Goal: Information Seeking & Learning: Learn about a topic

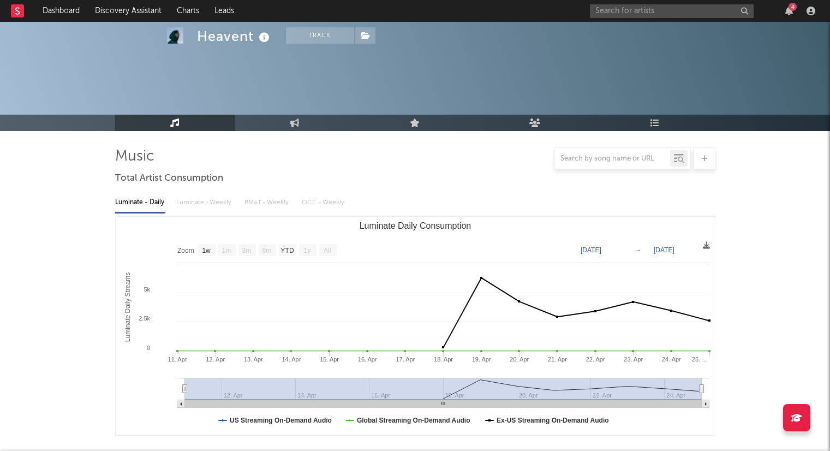
select select "1w"
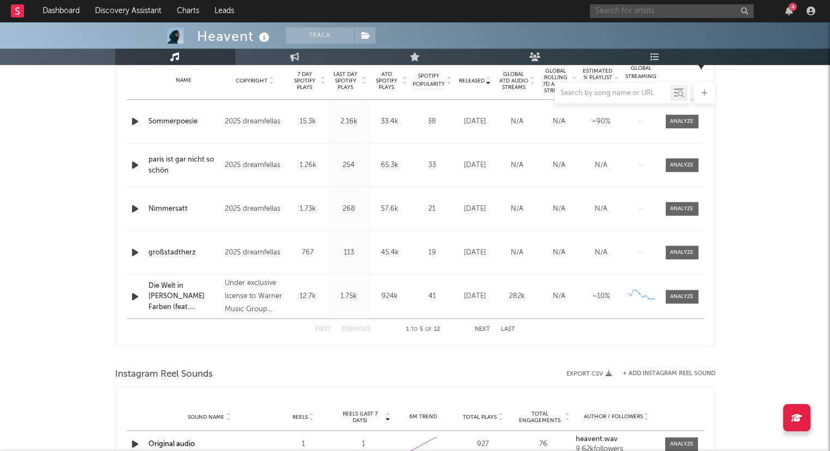
click at [640, 8] on input "text" at bounding box center [672, 11] width 164 height 14
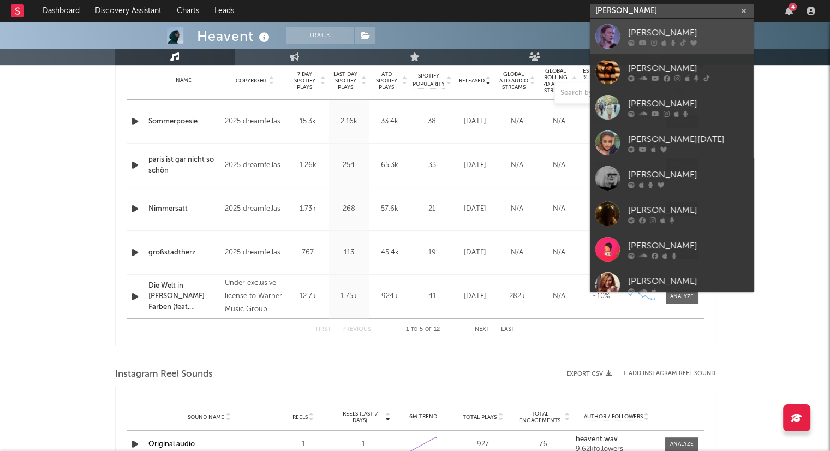
type input "[PERSON_NAME]"
click at [668, 33] on div "[PERSON_NAME]" at bounding box center [688, 32] width 120 height 13
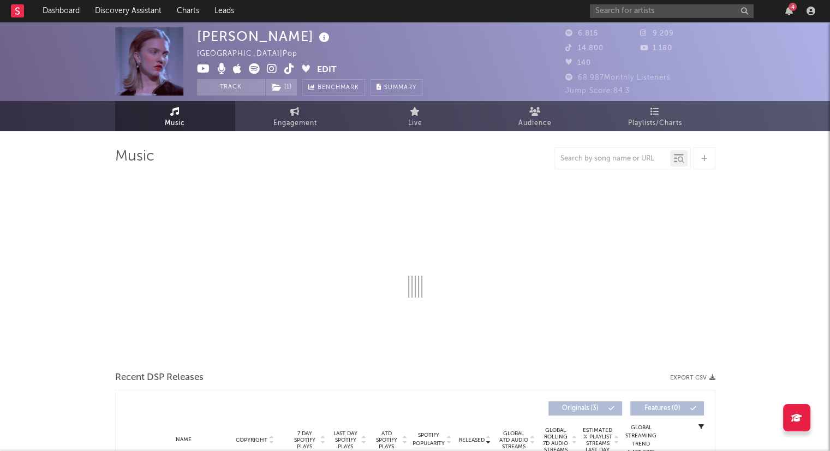
select select "6m"
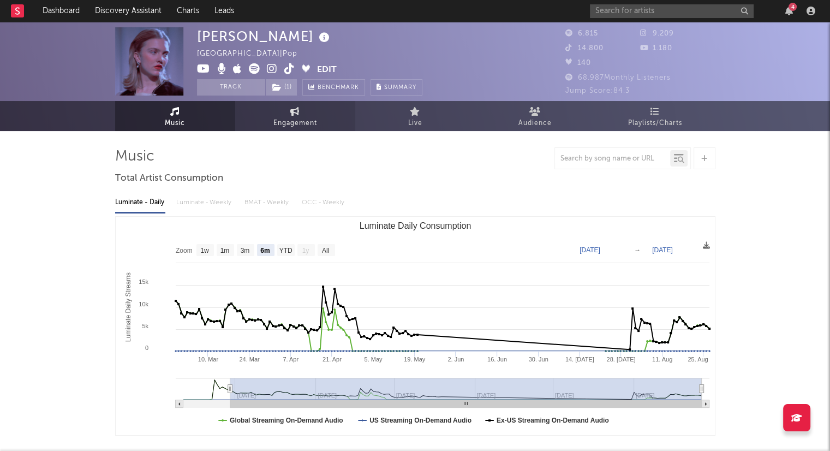
click at [310, 117] on span "Engagement" at bounding box center [295, 123] width 44 height 13
select select "1w"
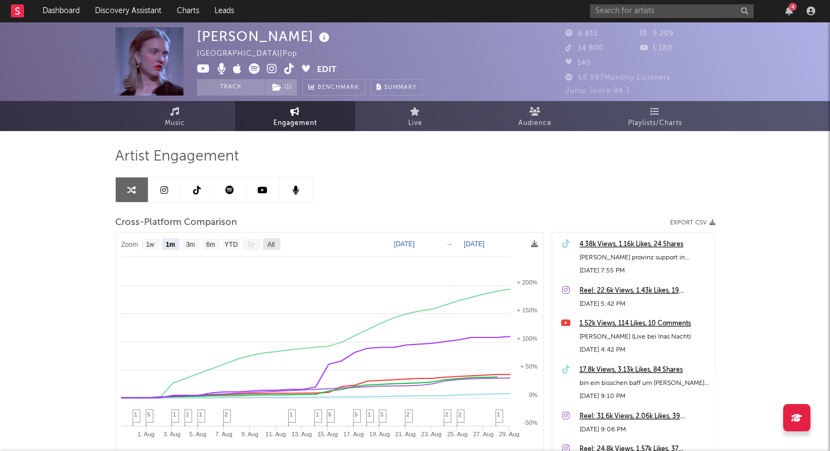
click at [273, 243] on text "All" at bounding box center [270, 245] width 7 height 8
select select "All"
type input "[DATE]"
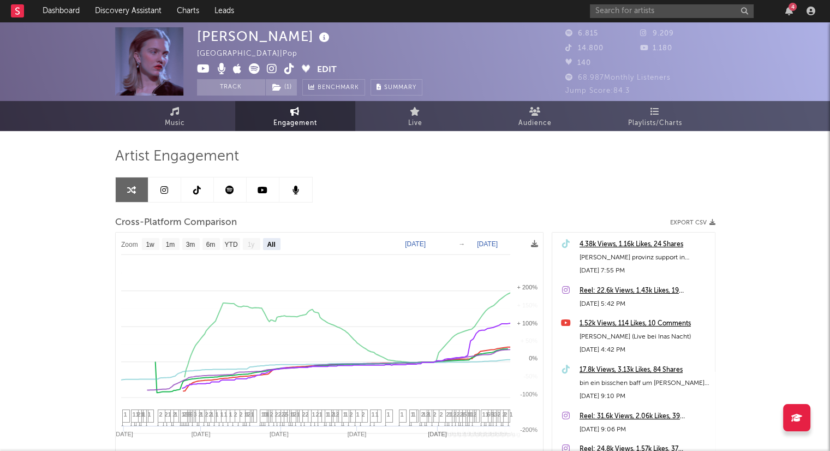
select select "All"
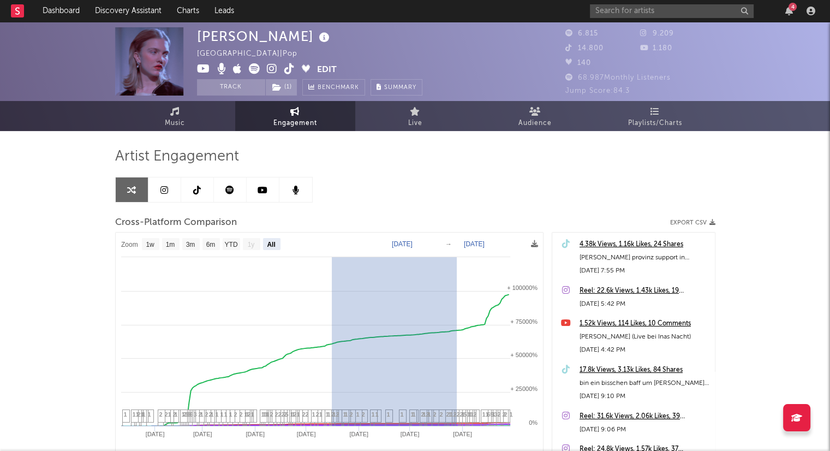
drag, startPoint x: 331, startPoint y: 329, endPoint x: 385, endPoint y: 188, distance: 150.8
click at [385, 188] on div "Artist Engagement Cross-Platform Comparison Export CSV Zoom 1w 1m 3m 6m YTD 1y …" at bounding box center [415, 332] width 600 height 371
type input "[DATE]"
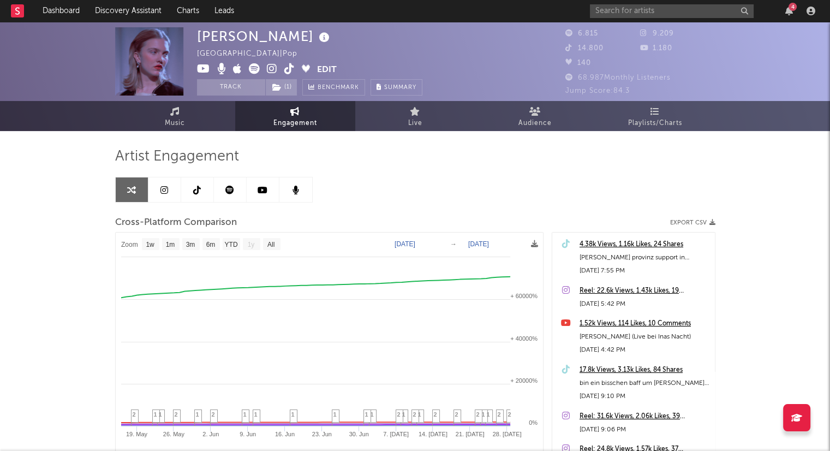
select select "1w"
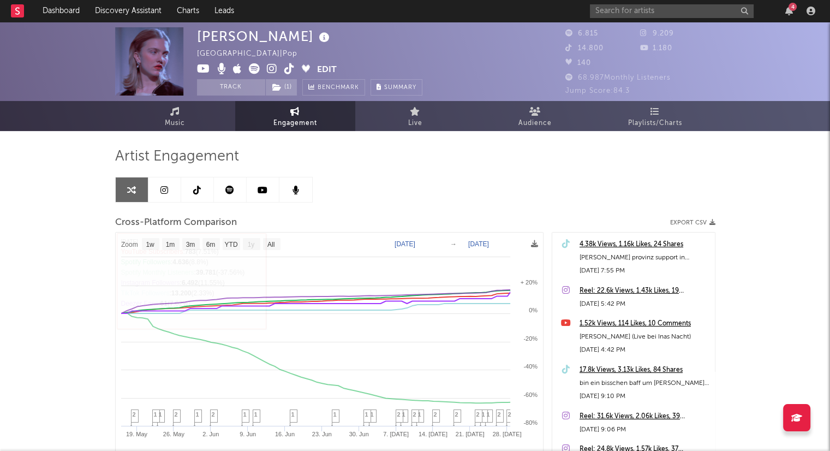
click at [236, 187] on link at bounding box center [230, 189] width 33 height 25
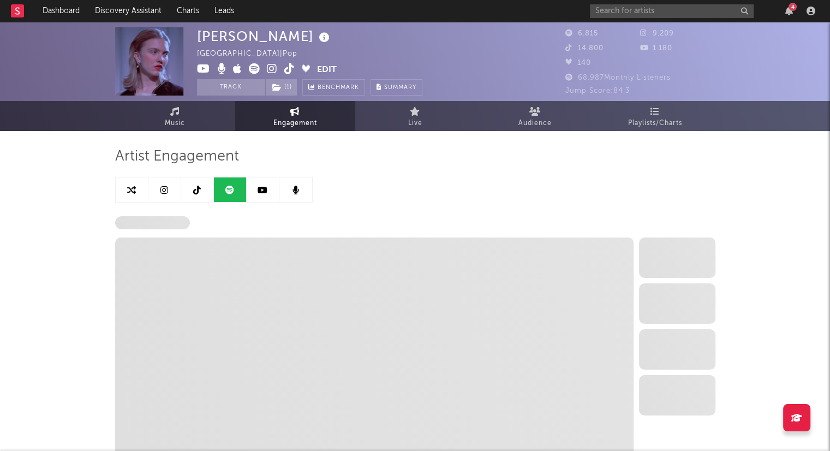
select select "6m"
select select "1w"
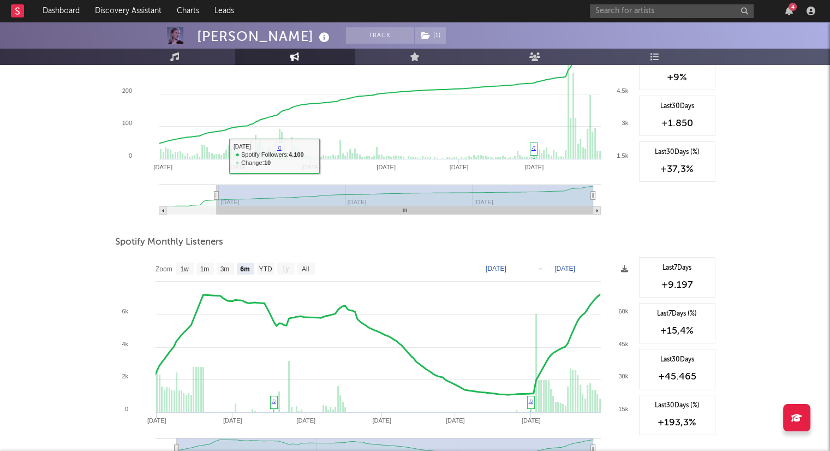
scroll to position [233, 0]
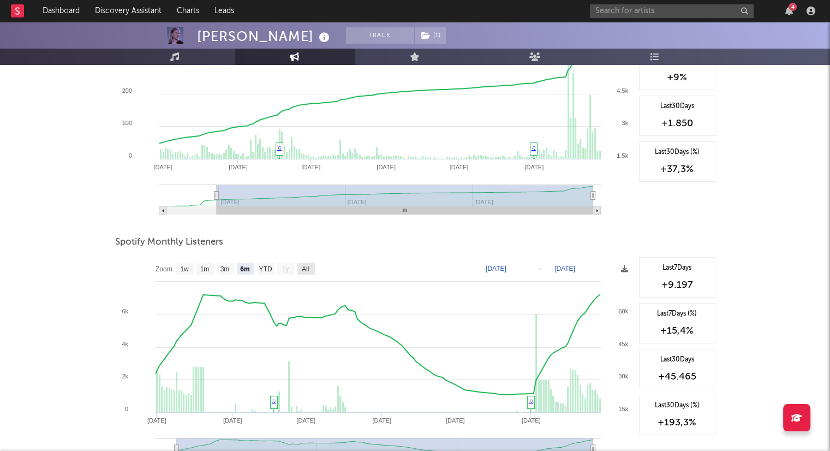
click at [307, 271] on text "All" at bounding box center [304, 269] width 7 height 8
select select "All"
type input "[DATE]"
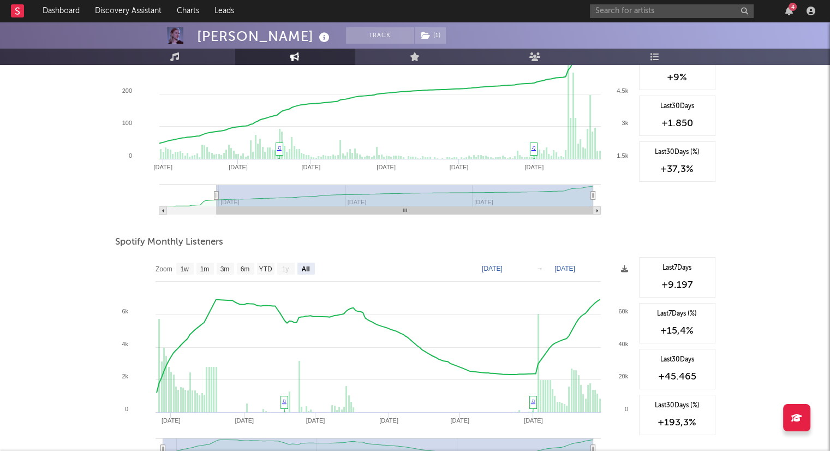
click at [307, 265] on text "All" at bounding box center [305, 269] width 8 height 8
click at [248, 271] on text "6m" at bounding box center [244, 269] width 9 height 8
select select "6m"
type input "[DATE]"
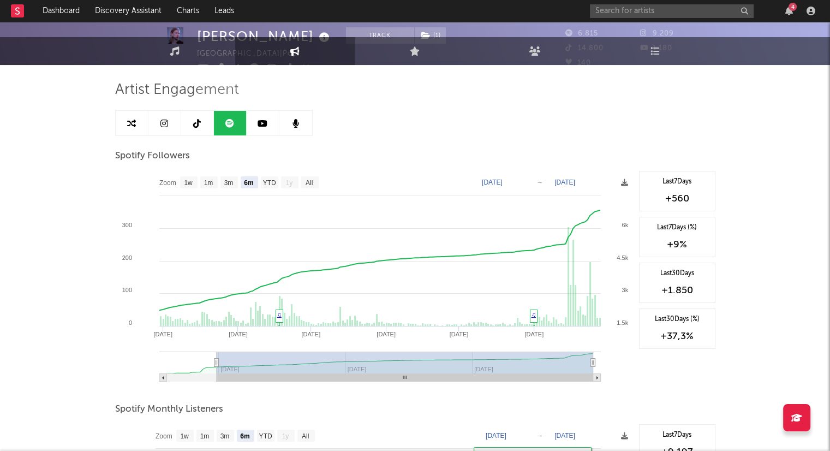
scroll to position [0, 0]
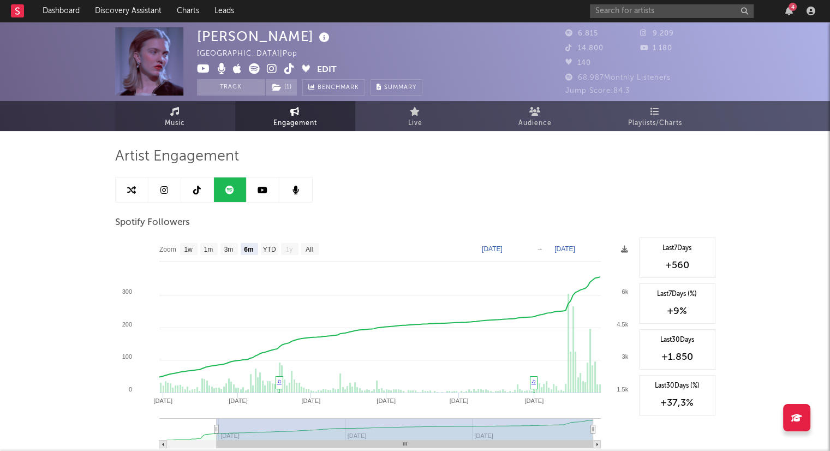
click at [188, 107] on link "Music" at bounding box center [175, 116] width 120 height 30
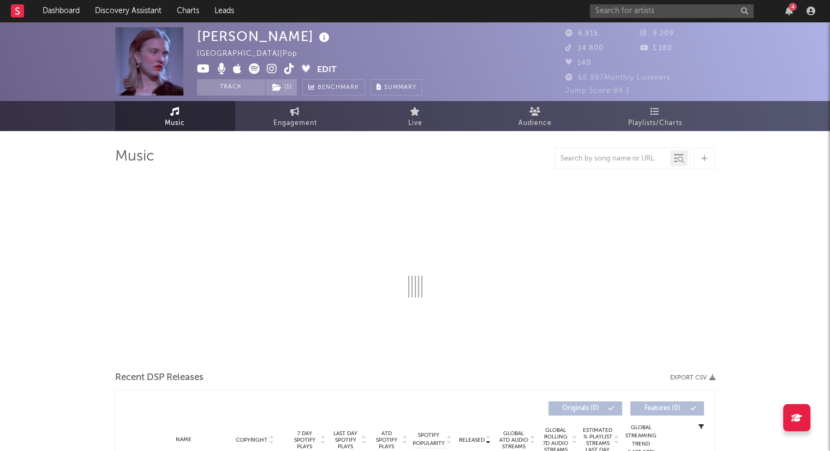
select select "6m"
